Goal: Task Accomplishment & Management: Manage account settings

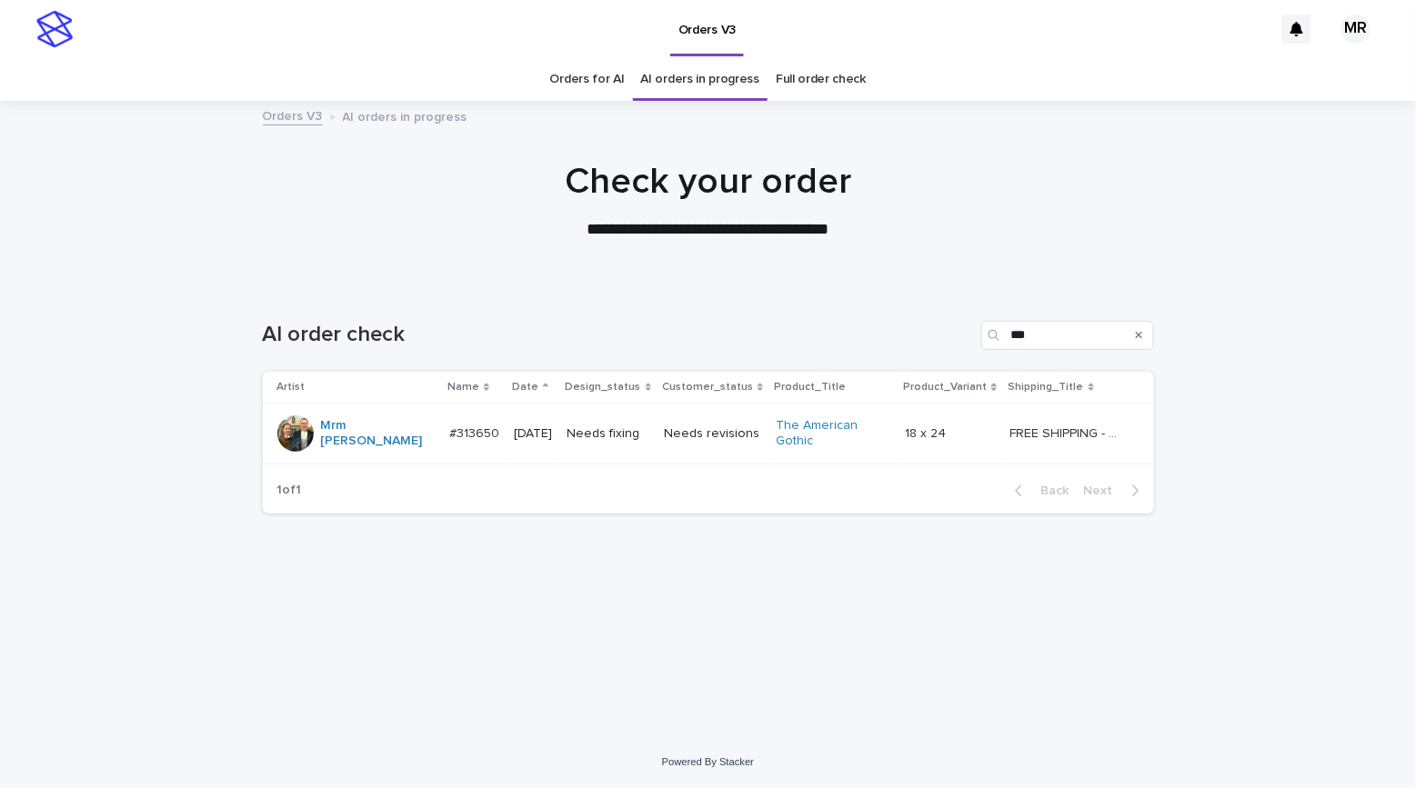
click at [643, 436] on p "Needs fixing" at bounding box center [608, 433] width 83 height 15
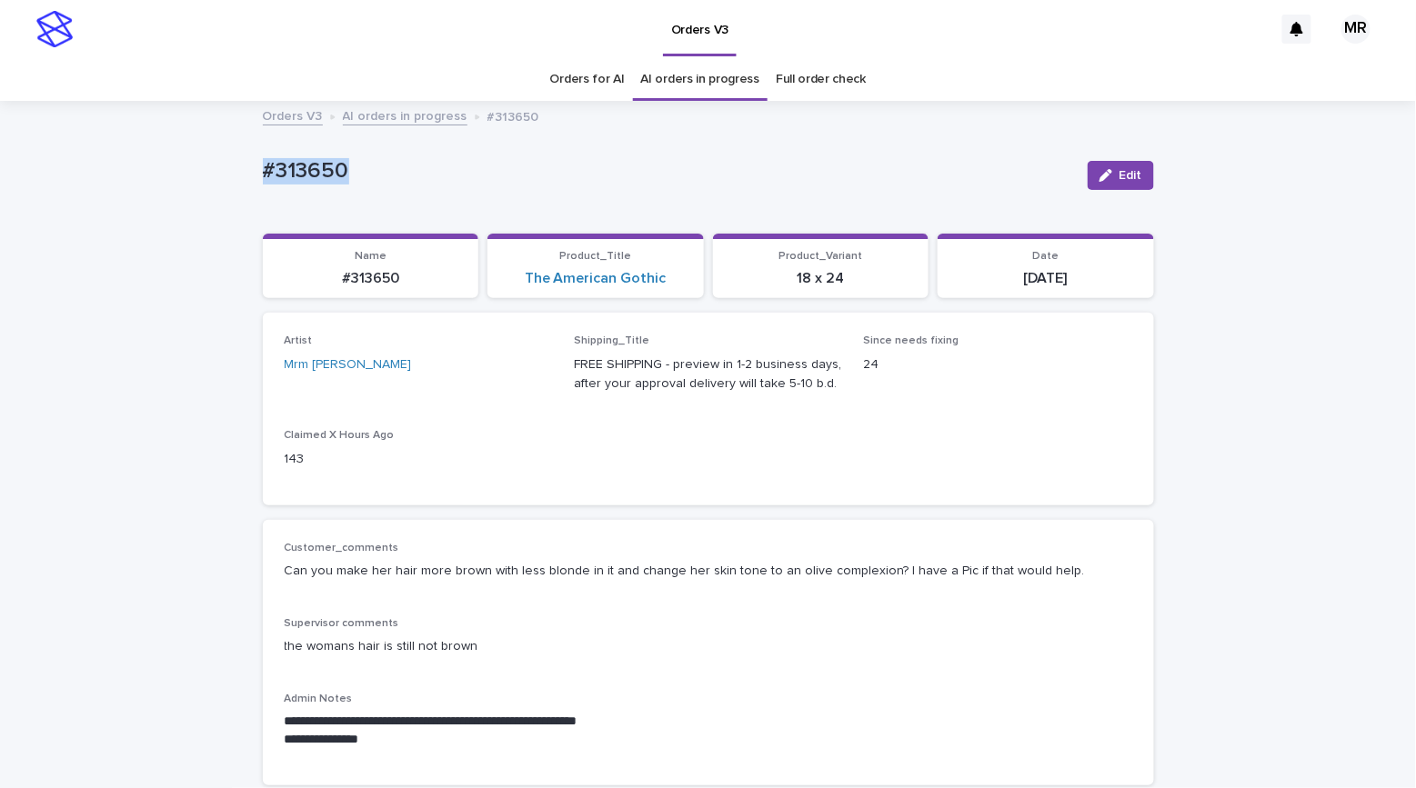
drag, startPoint x: 0, startPoint y: 0, endPoint x: 192, endPoint y: 165, distance: 252.8
copy p "#313650"
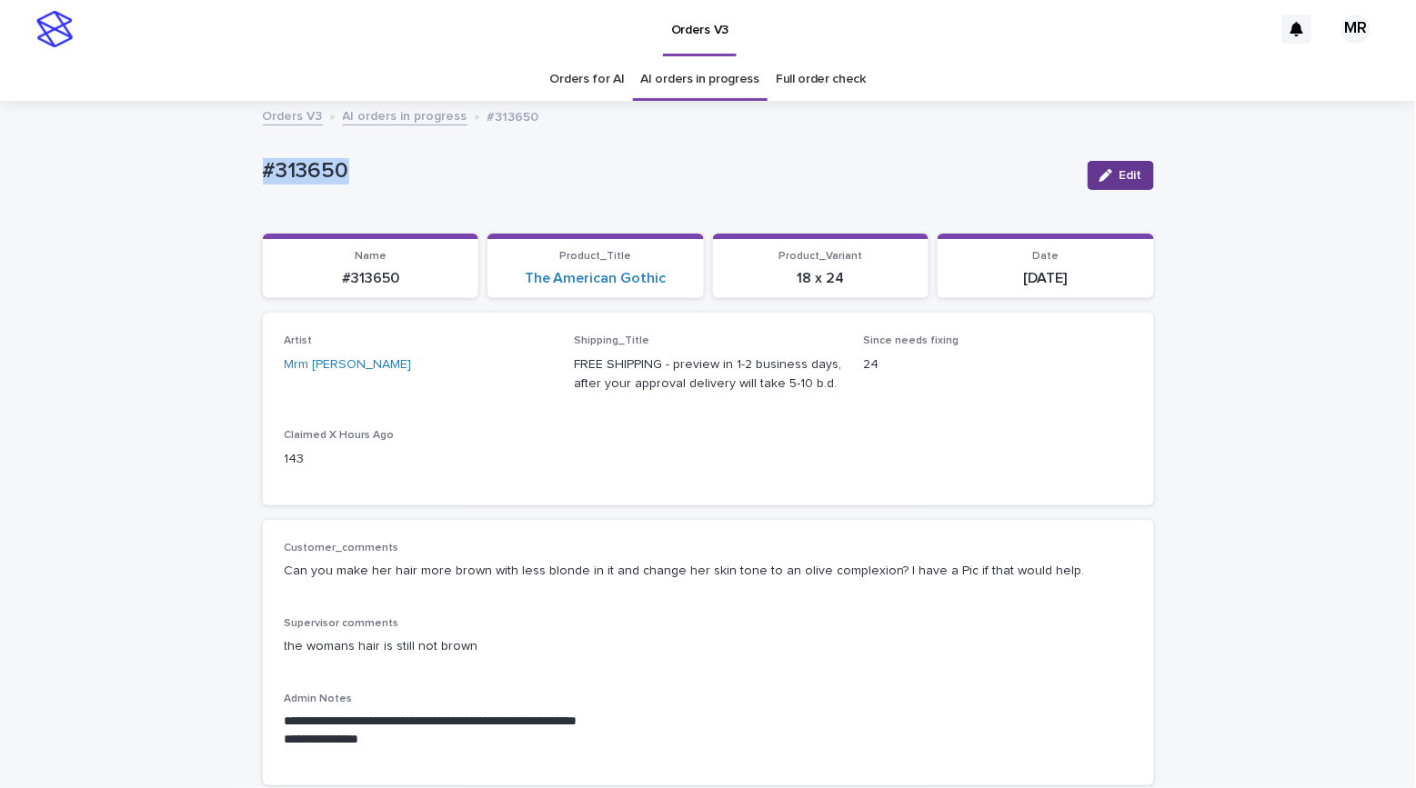
click at [1104, 179] on icon "button" at bounding box center [1105, 175] width 13 height 13
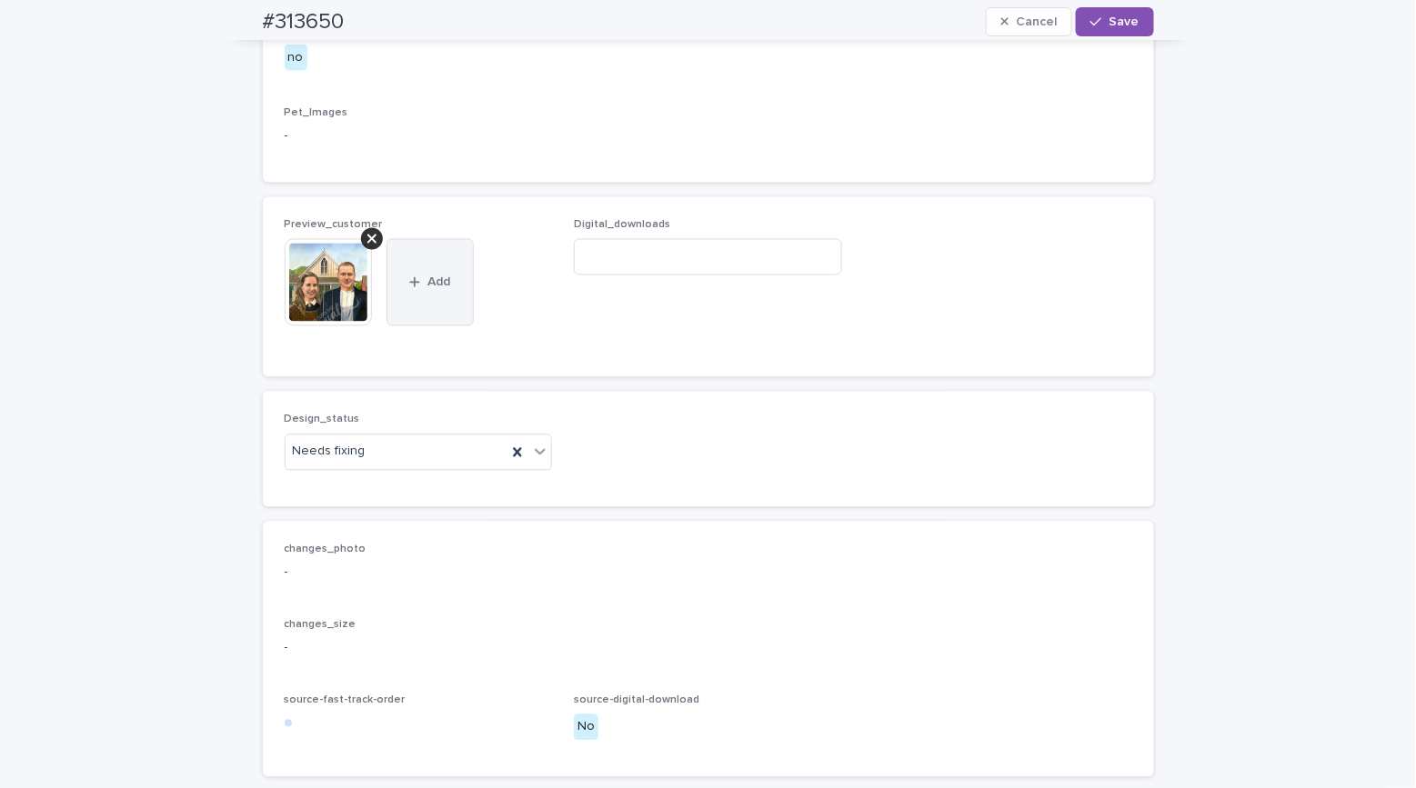
scroll to position [1050, 0]
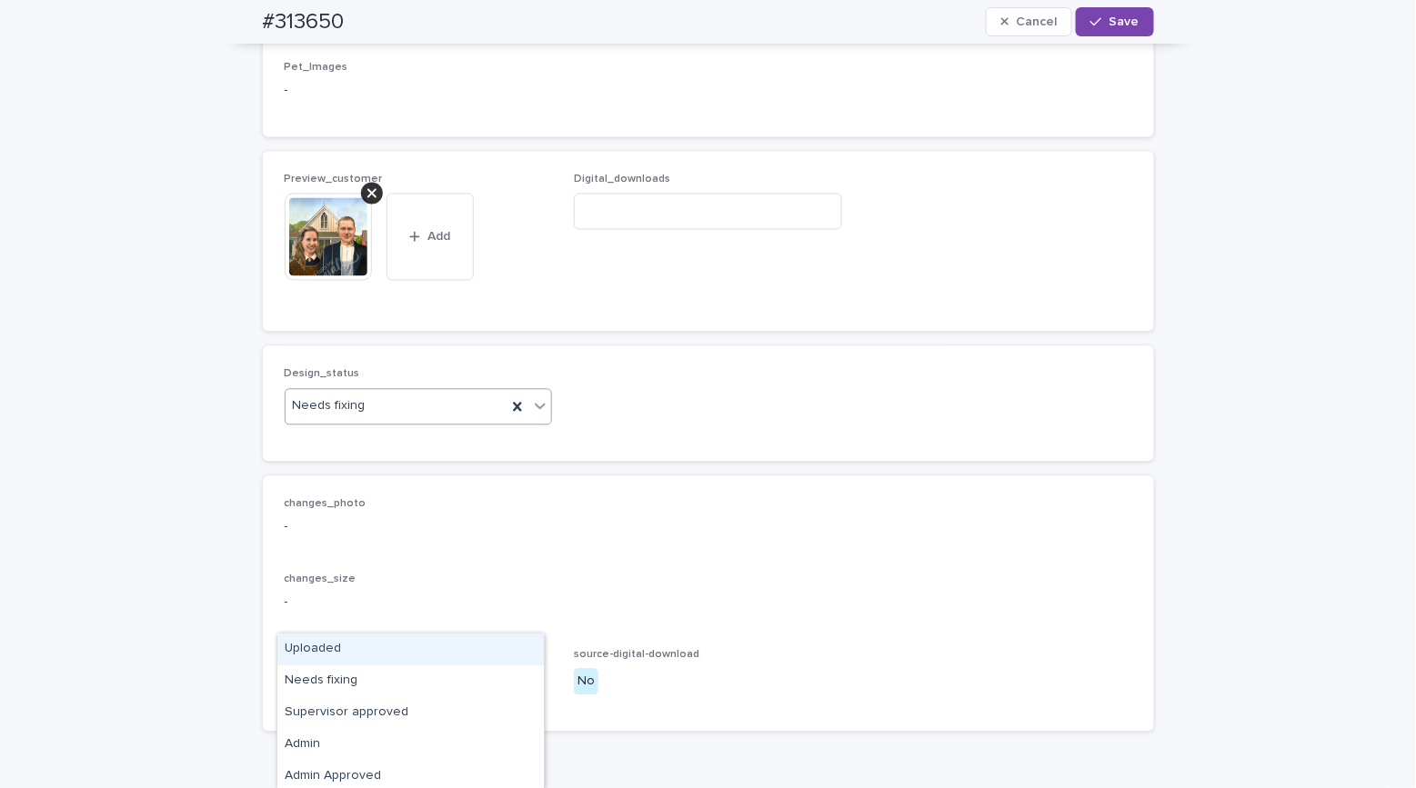
click at [302, 422] on div "Needs fixing" at bounding box center [397, 407] width 222 height 30
click at [305, 652] on div "Uploaded" at bounding box center [410, 650] width 266 height 32
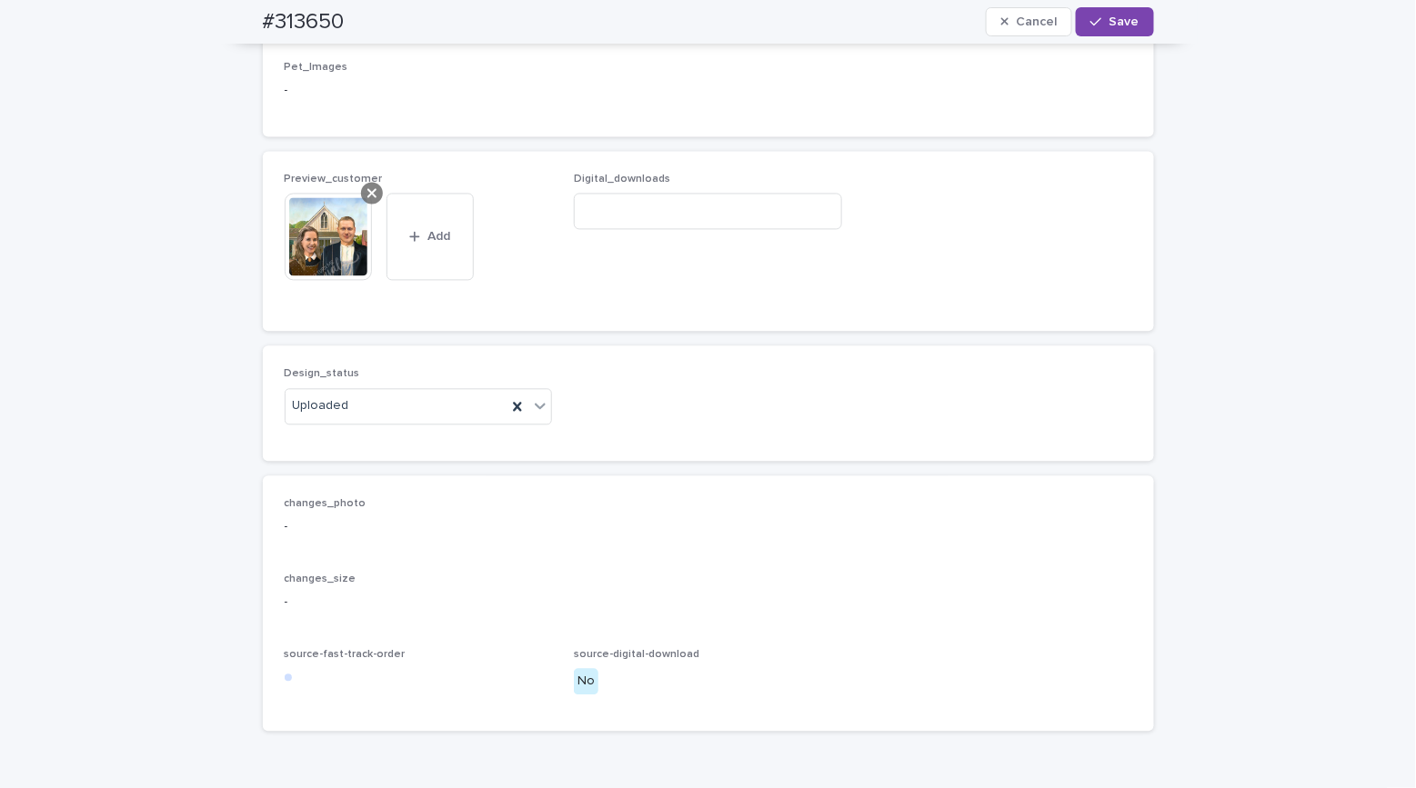
click at [361, 205] on div at bounding box center [372, 194] width 22 height 22
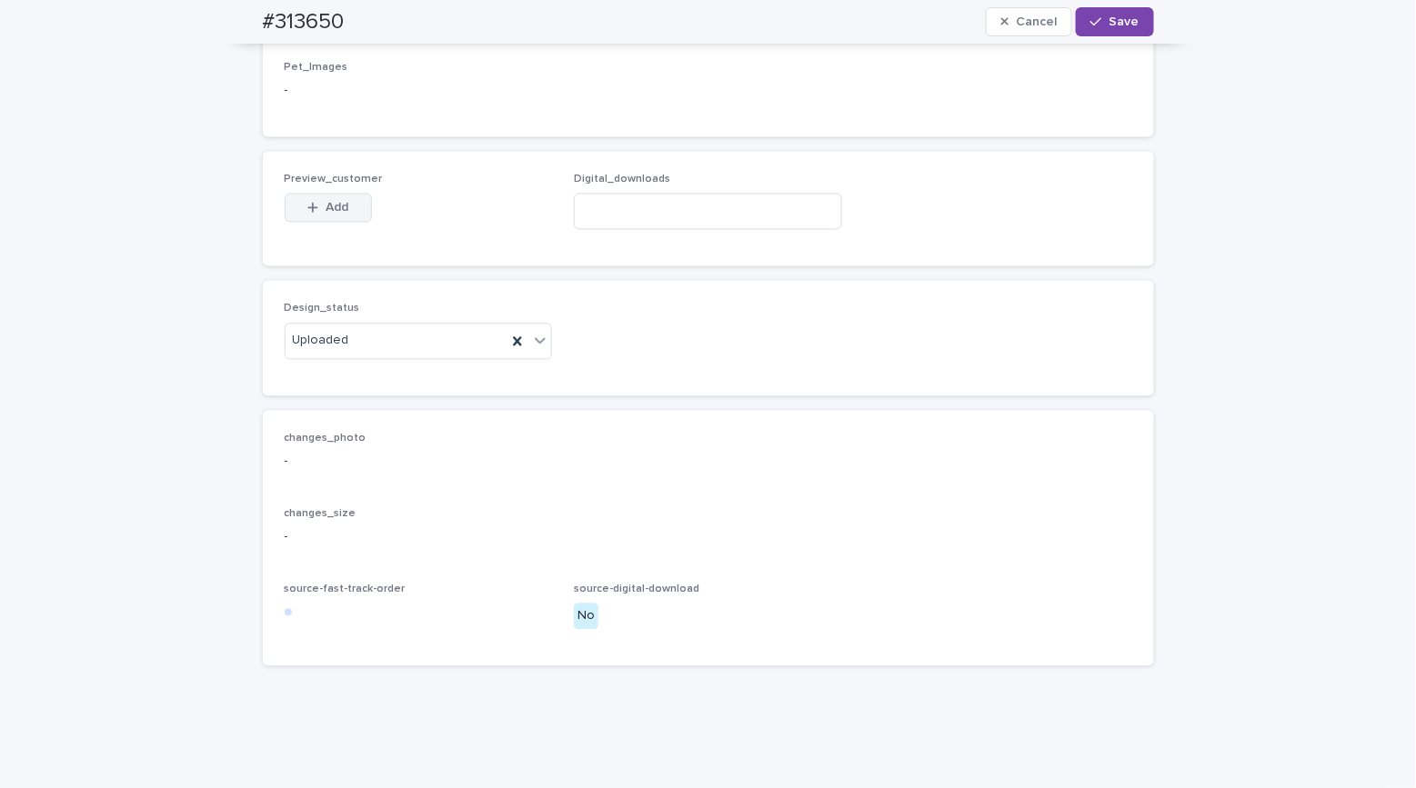
click at [326, 215] on span "Add" at bounding box center [337, 208] width 23 height 13
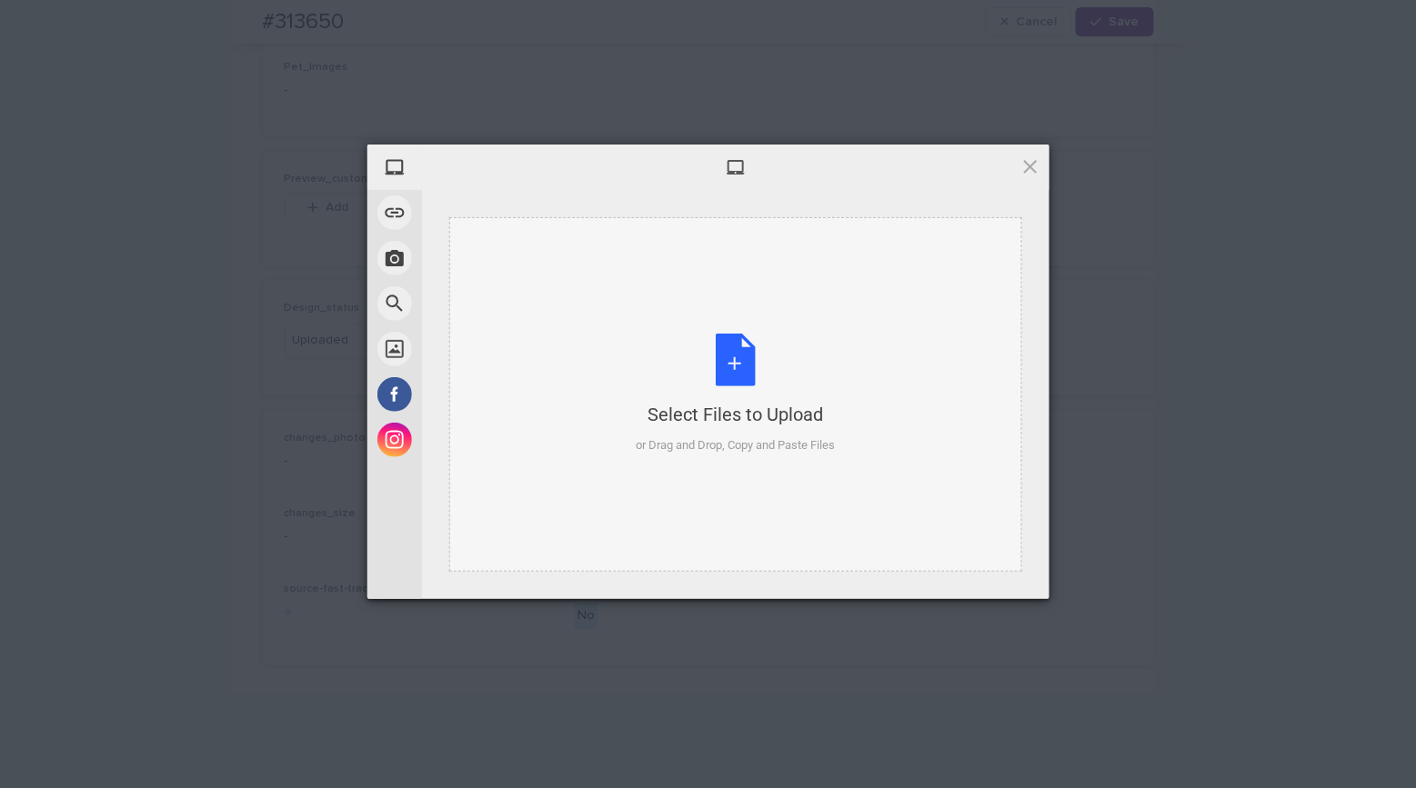
click at [729, 370] on div "Select Files to Upload or Drag and Drop, Copy and Paste Files" at bounding box center [735, 394] width 199 height 121
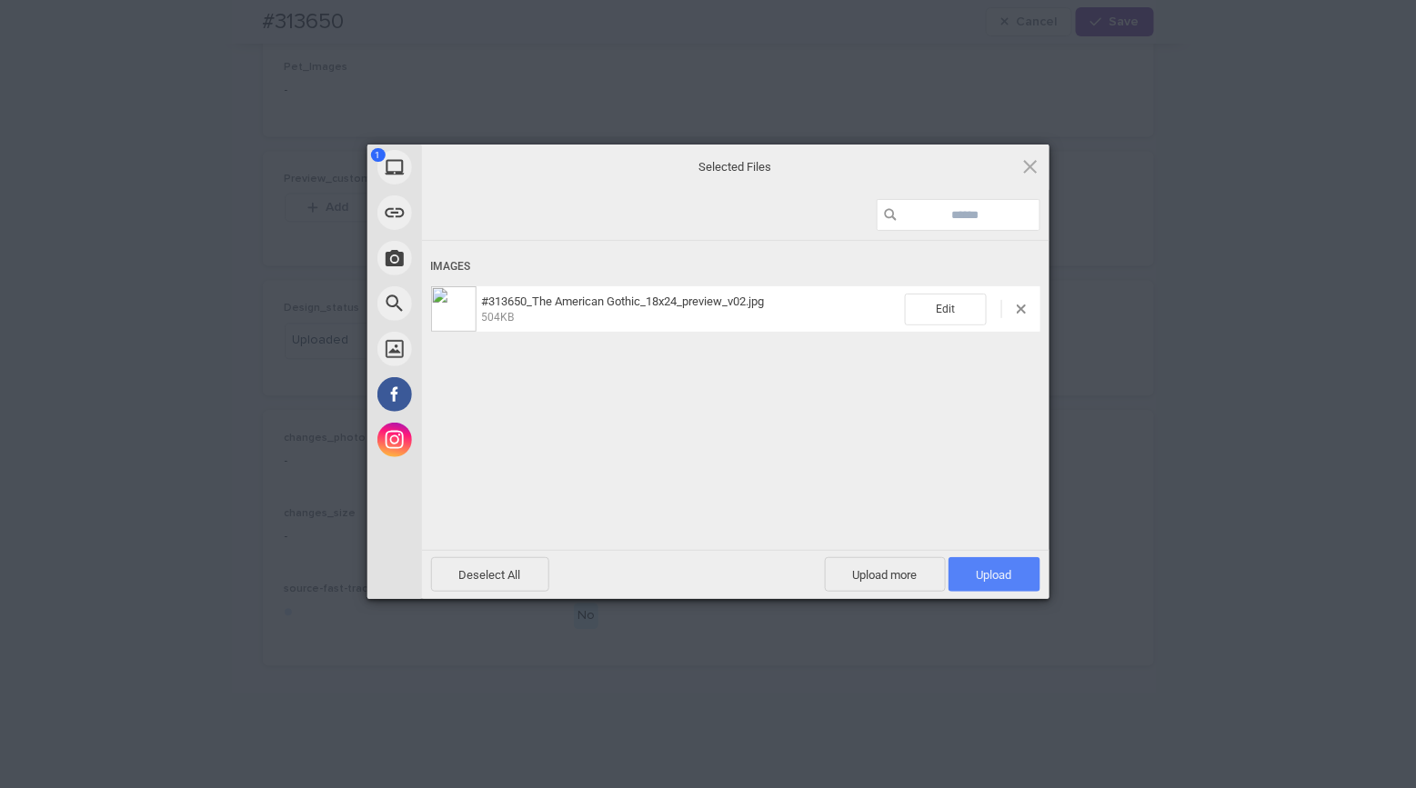
click at [993, 575] on span "Upload 1" at bounding box center [994, 575] width 35 height 14
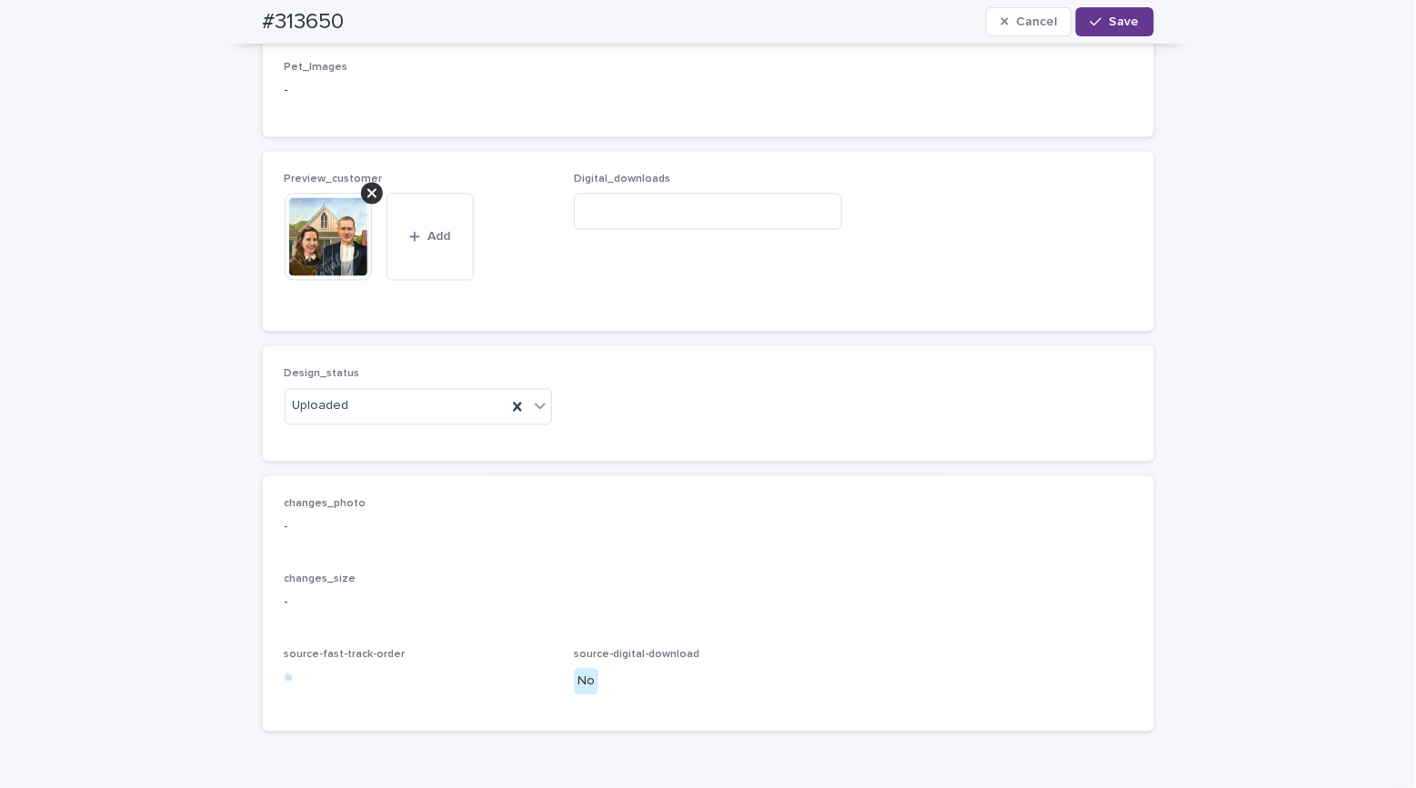
click at [1090, 27] on icon "button" at bounding box center [1095, 21] width 11 height 13
